Goal: Information Seeking & Learning: Learn about a topic

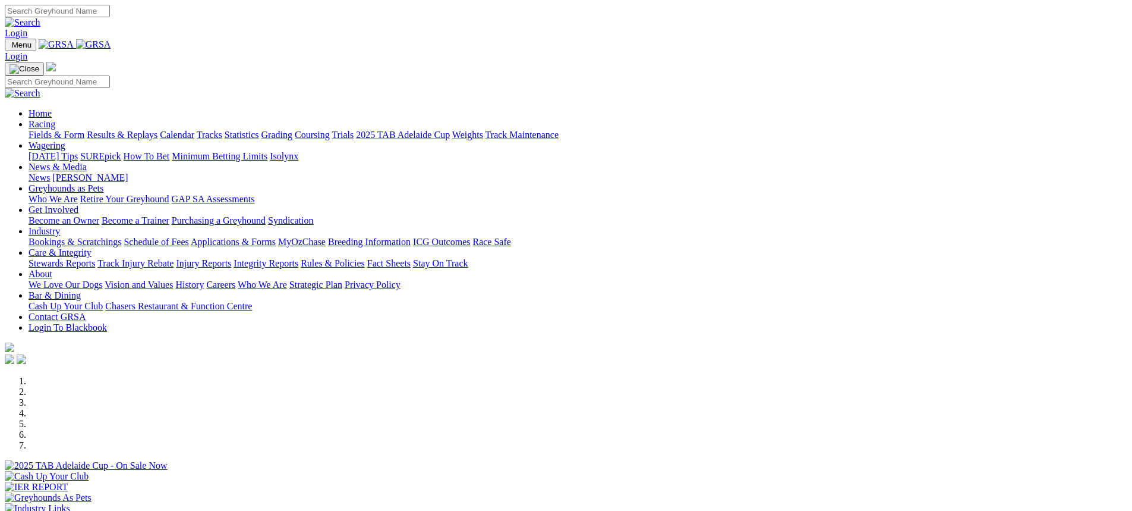
scroll to position [238, 0]
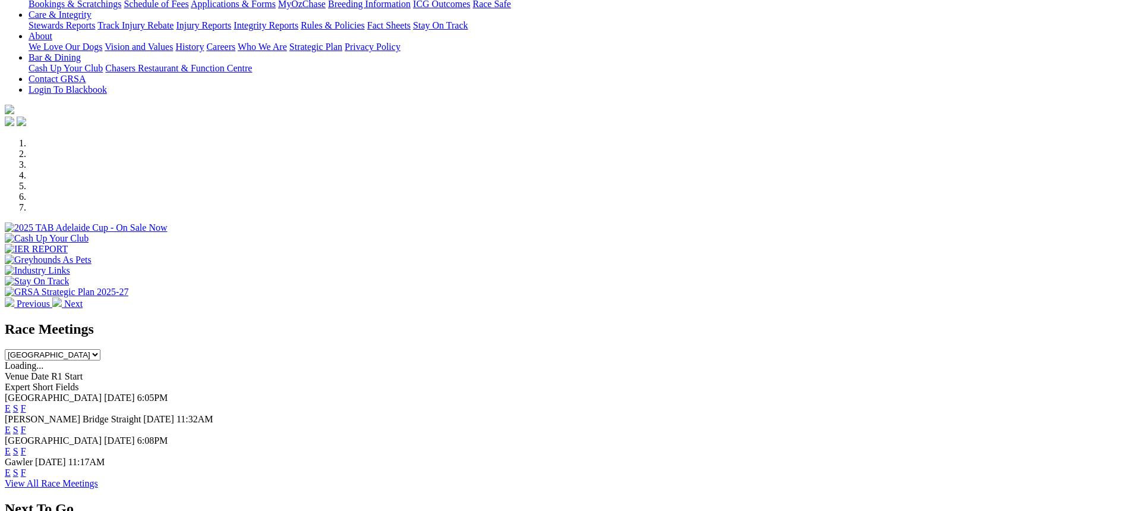
click at [26, 446] on link "F" at bounding box center [23, 451] width 5 height 10
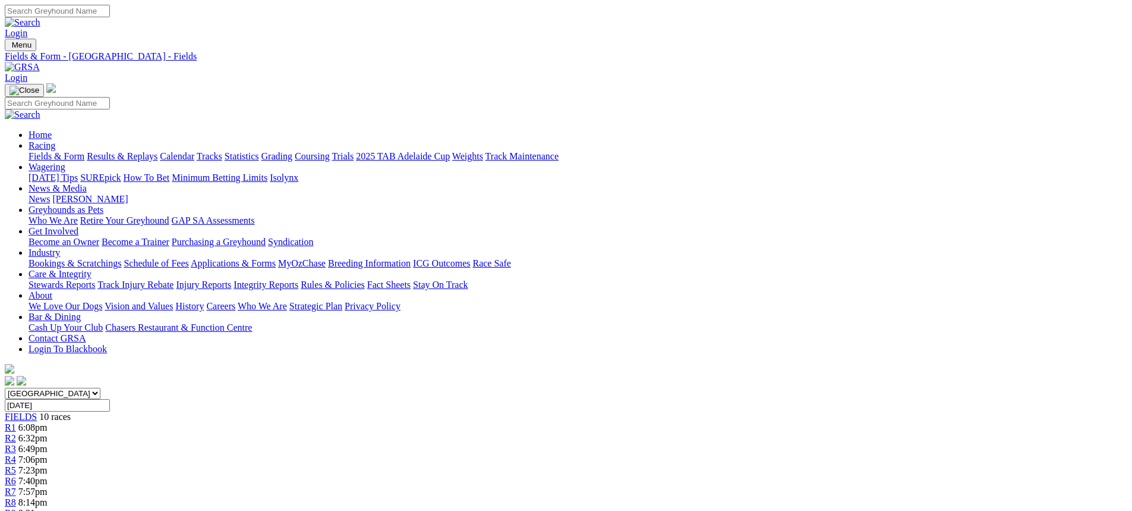
click at [84, 151] on link "Fields & Form" at bounding box center [57, 156] width 56 height 10
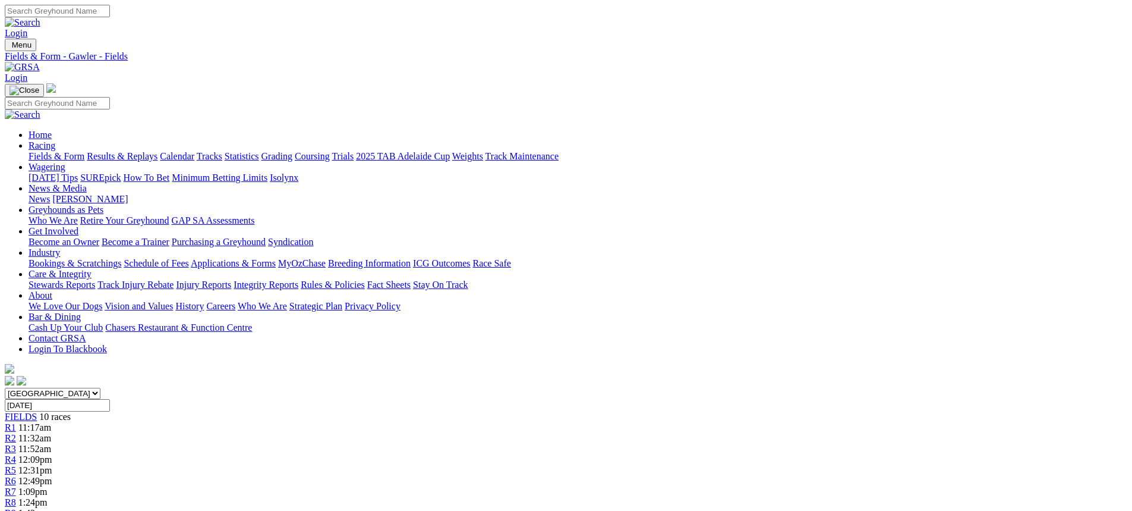
click at [84, 151] on link "Fields & Form" at bounding box center [57, 156] width 56 height 10
